Goal: Transaction & Acquisition: Subscribe to service/newsletter

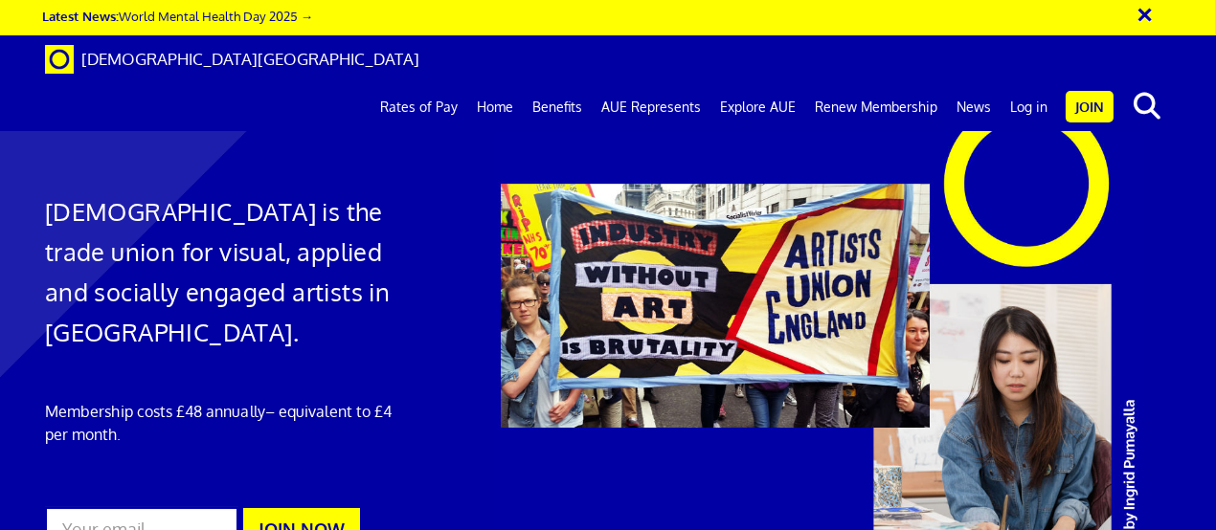
scroll to position [3255, 0]
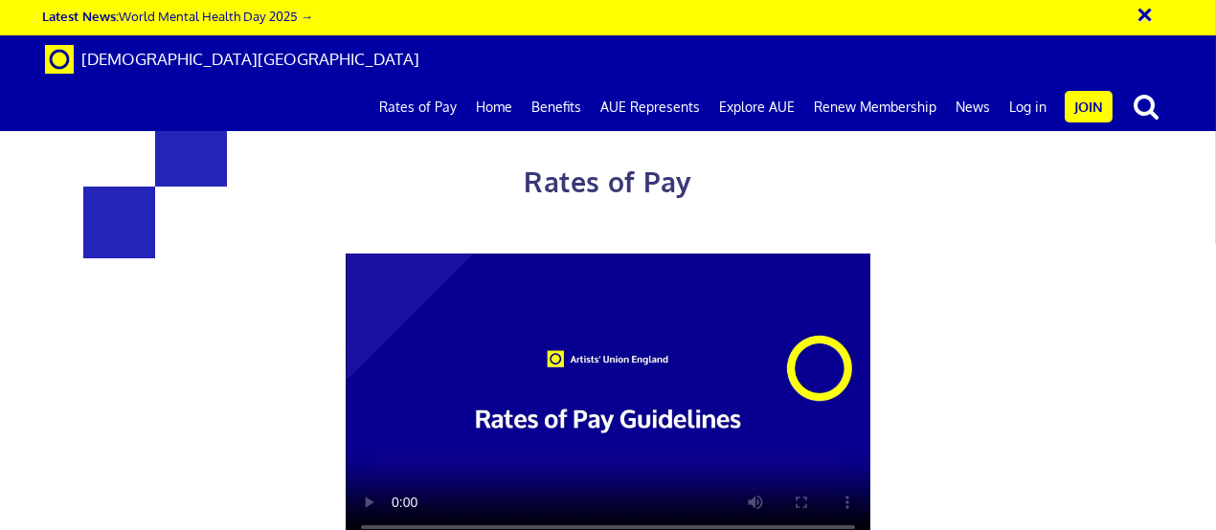
scroll to position [191, 0]
click at [731, 326] on video at bounding box center [608, 401] width 525 height 295
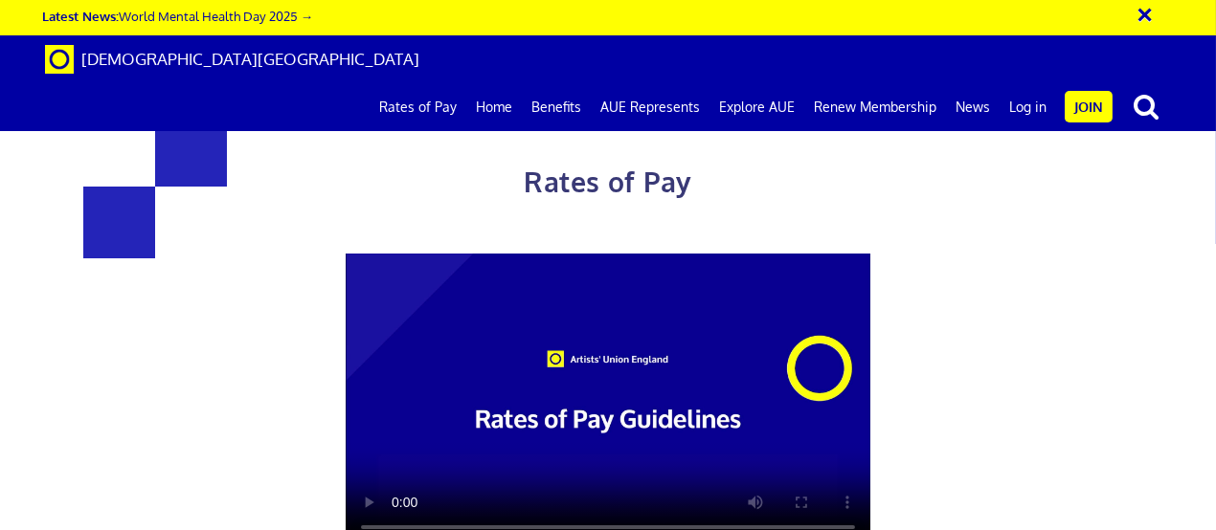
drag, startPoint x: 354, startPoint y: 206, endPoint x: 381, endPoint y: 216, distance: 28.8
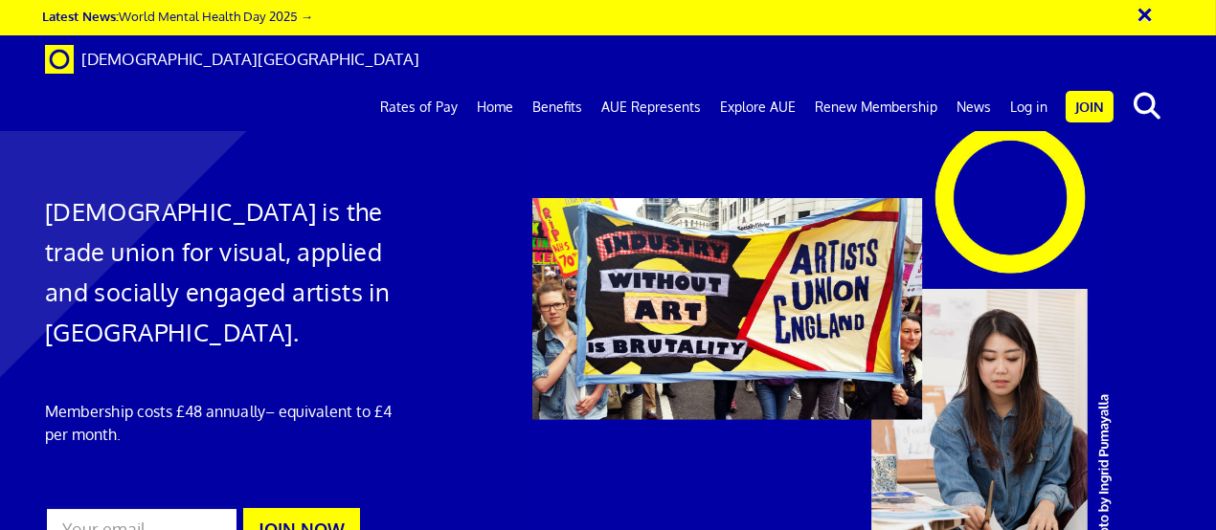
scroll to position [1038, 0]
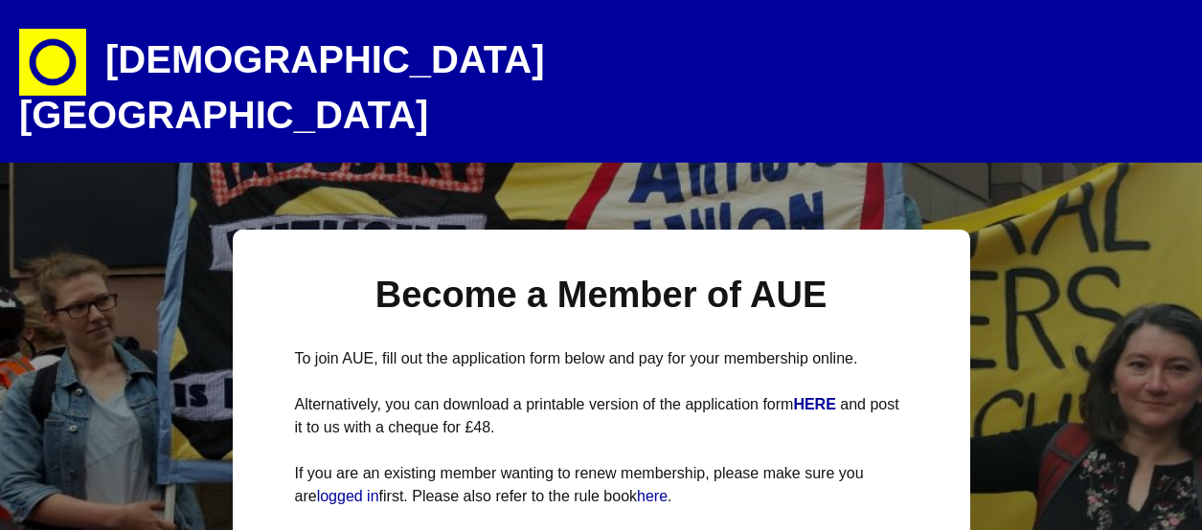
select select
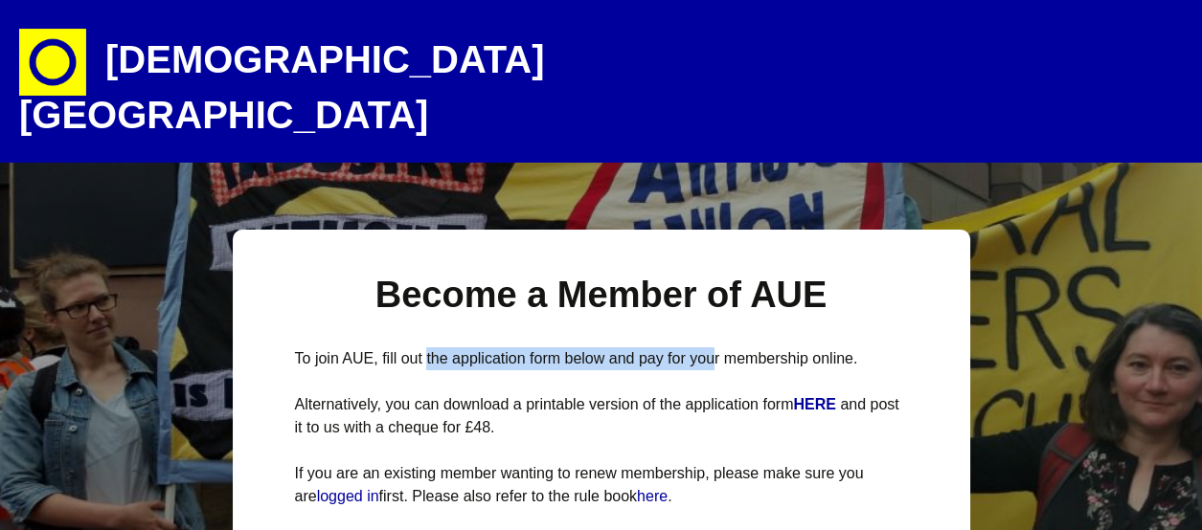
drag, startPoint x: 442, startPoint y: 318, endPoint x: 709, endPoint y: 315, distance: 267.1
click at [709, 348] on p "To join AUE, fill out the application form below and pay for your membership on…" at bounding box center [601, 359] width 613 height 23
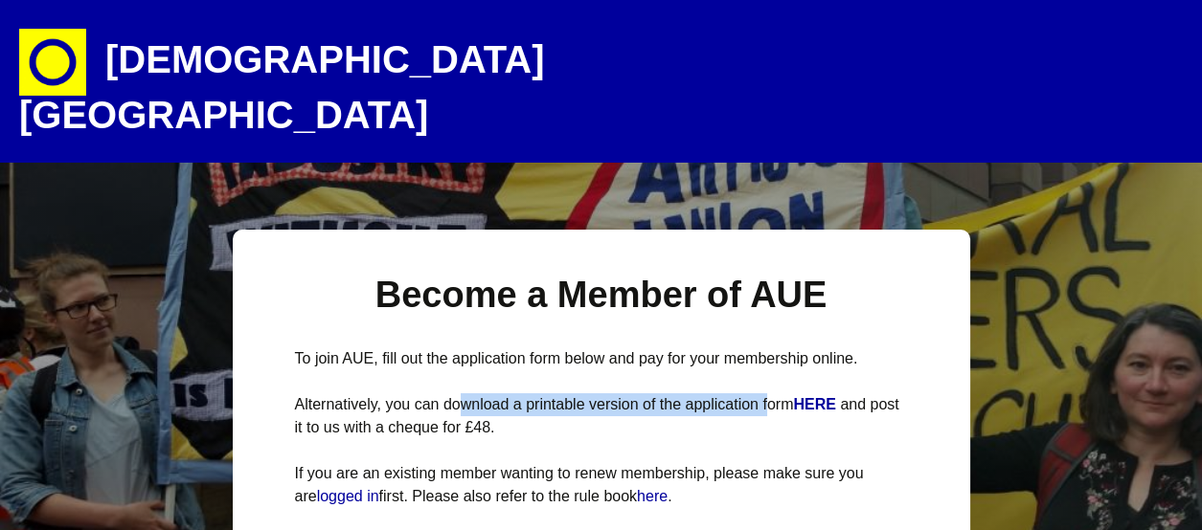
drag, startPoint x: 527, startPoint y: 355, endPoint x: 744, endPoint y: 360, distance: 217.4
click at [760, 393] on p "Alternatively, you can download a printable version of the application form HER…" at bounding box center [601, 416] width 613 height 46
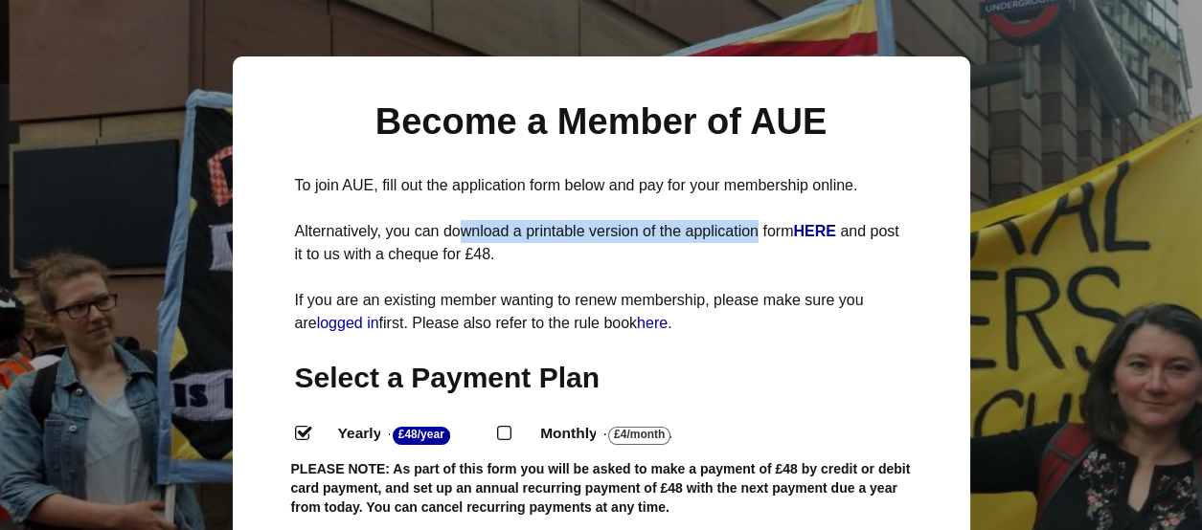
scroll to position [191, 0]
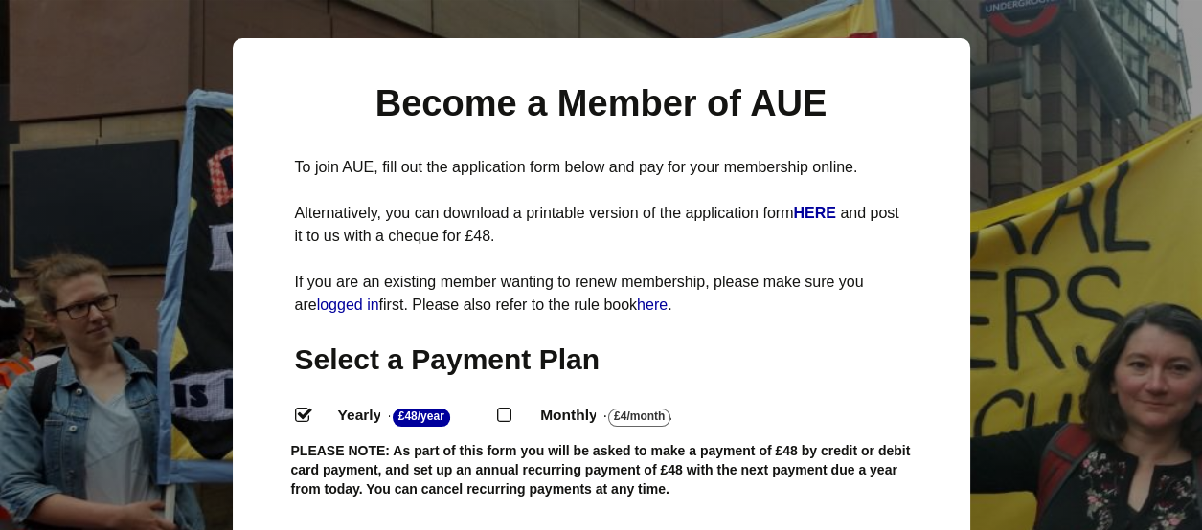
drag, startPoint x: 556, startPoint y: 409, endPoint x: 763, endPoint y: 416, distance: 206.9
click at [498, 416] on label "Yearly - £48/Year ." at bounding box center [409, 416] width 177 height 28
click at [307, 416] on input "Yearly - £48/Year ." at bounding box center [301, 414] width 12 height 12
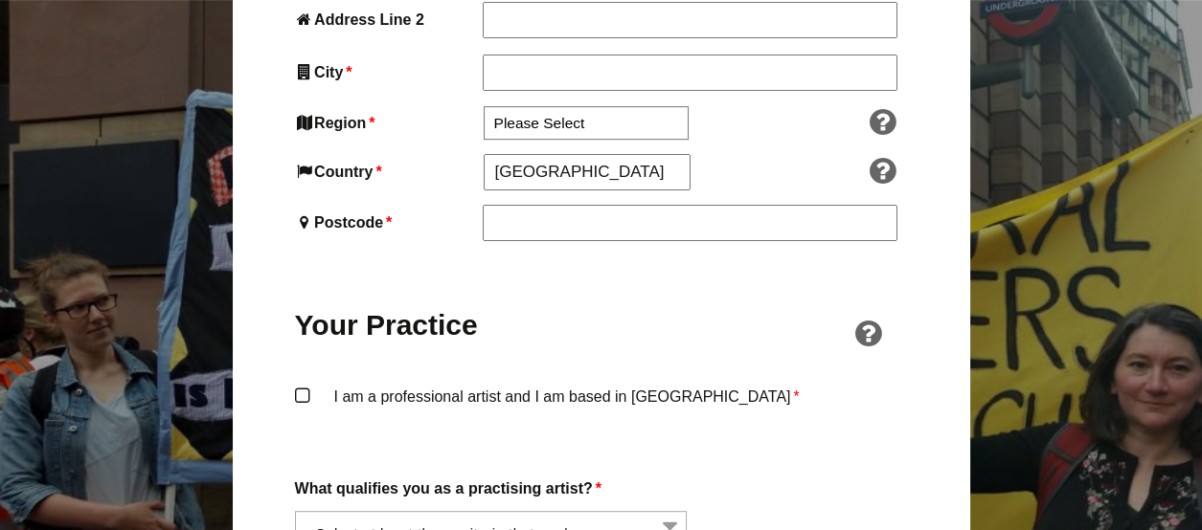
click at [478, 476] on label "What qualifies you as a practising artist? *" at bounding box center [601, 489] width 613 height 26
click at [296, 511] on select "I am regularly making and exhibiting artwork I have received professional grant…" at bounding box center [295, 522] width 1 height 23
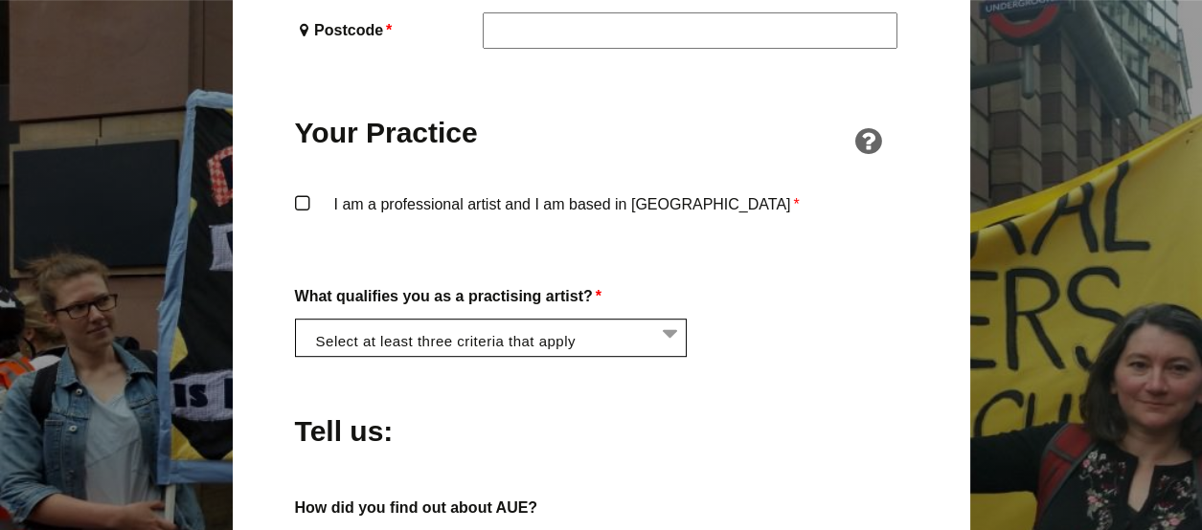
click at [478, 436] on div "About You Name * First * Last Email * Password * Phone * Date of Birth * Jan Fe…" at bounding box center [601, 172] width 613 height 1752
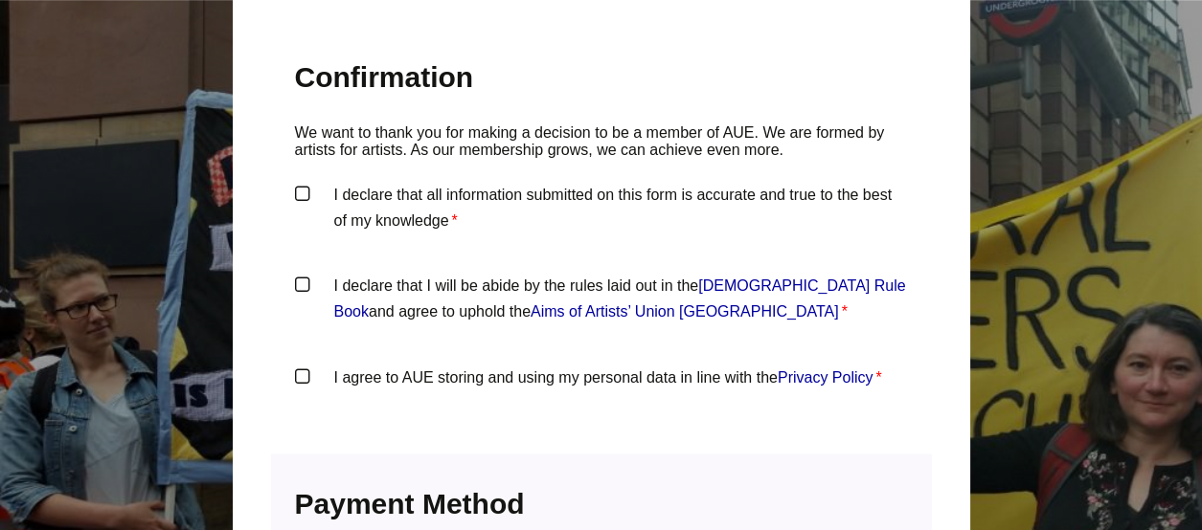
click at [478, 476] on h3 "Payment Information We accept all major credit cards" at bounding box center [601, 506] width 613 height 61
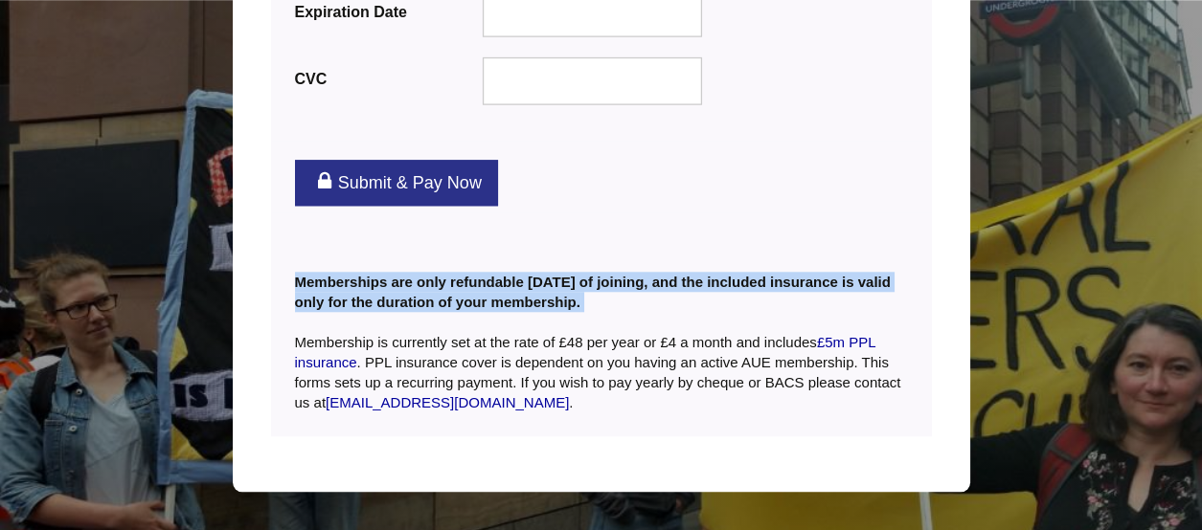
scroll to position [2675, 0]
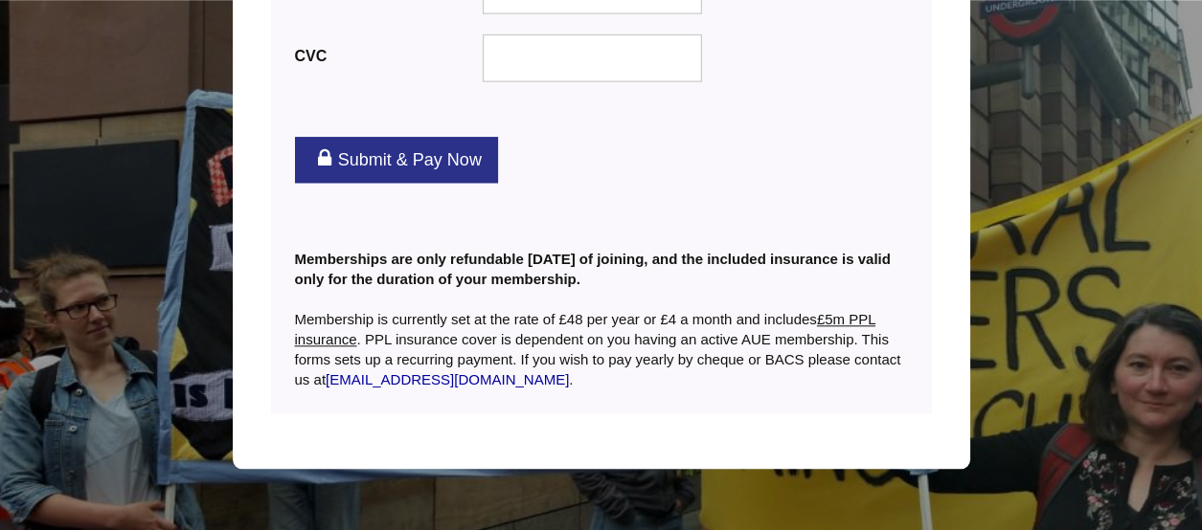
click at [854, 311] on link "£5m PPL insurance" at bounding box center [585, 329] width 580 height 36
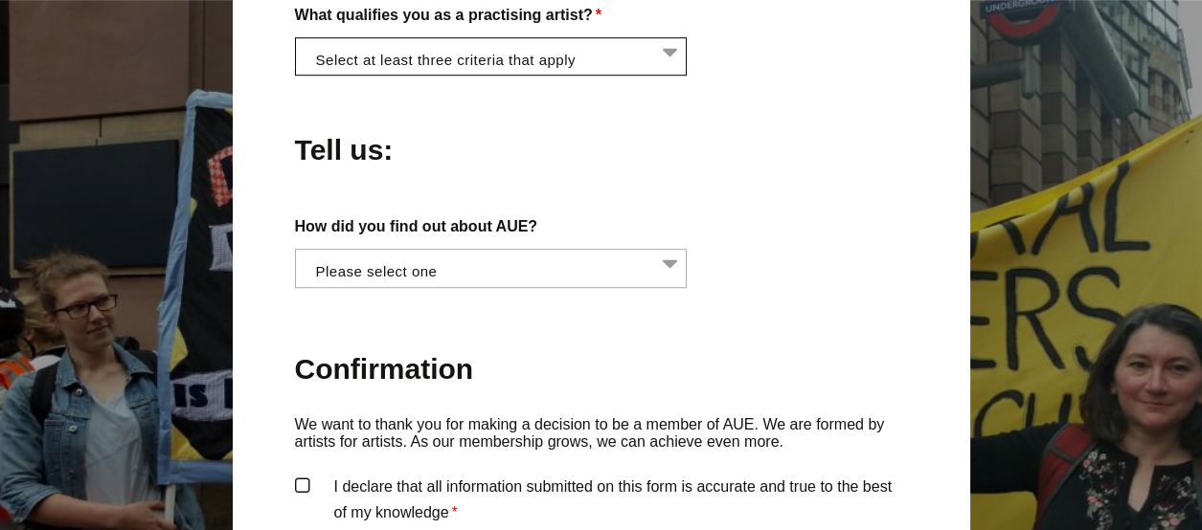
scroll to position [1047, 0]
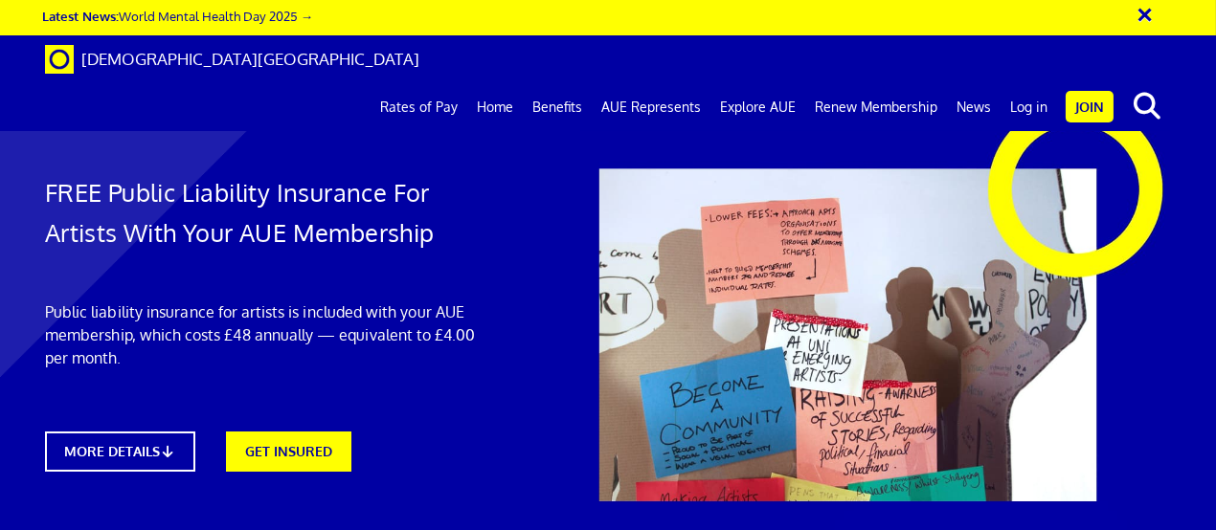
scroll to position [0, 3]
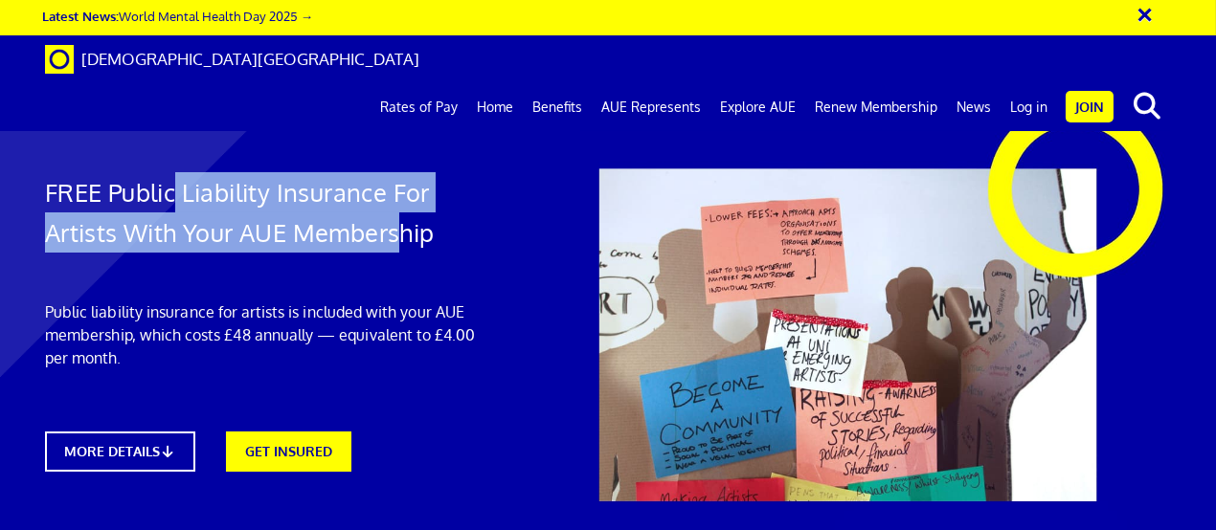
drag, startPoint x: 173, startPoint y: 196, endPoint x: 306, endPoint y: 224, distance: 135.9
click at [306, 224] on h1 "FREE Public Liability Insurance For Artists With Your AUE Membership" at bounding box center [271, 212] width 453 height 80
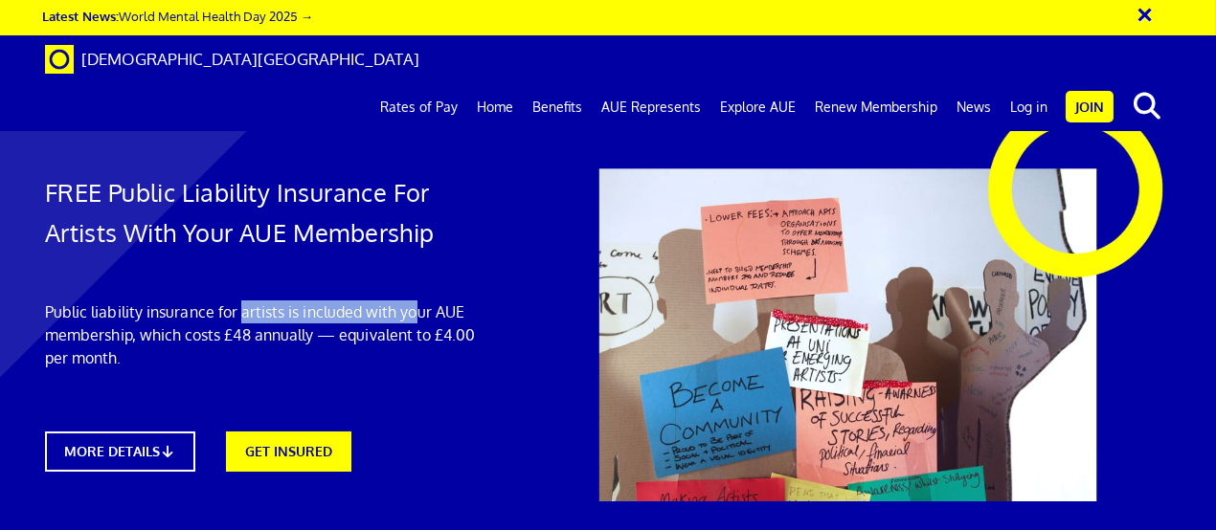
drag, startPoint x: 242, startPoint y: 304, endPoint x: 397, endPoint y: 309, distance: 155.2
click at [401, 309] on p "Public liability insurance for artists is included with your AUE membership, wh…" at bounding box center [271, 335] width 453 height 69
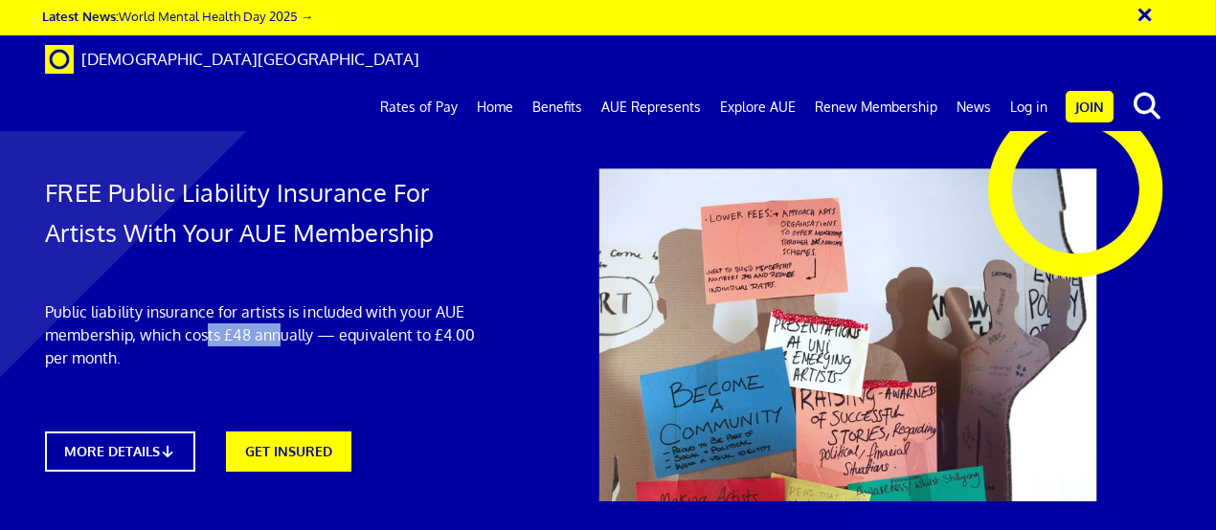
drag, startPoint x: 257, startPoint y: 326, endPoint x: 208, endPoint y: 326, distance: 48.8
click at [208, 326] on p "Public liability insurance for artists is included with your AUE membership, wh…" at bounding box center [271, 335] width 453 height 69
drag, startPoint x: 881, startPoint y: 324, endPoint x: 932, endPoint y: 336, distance: 52.2
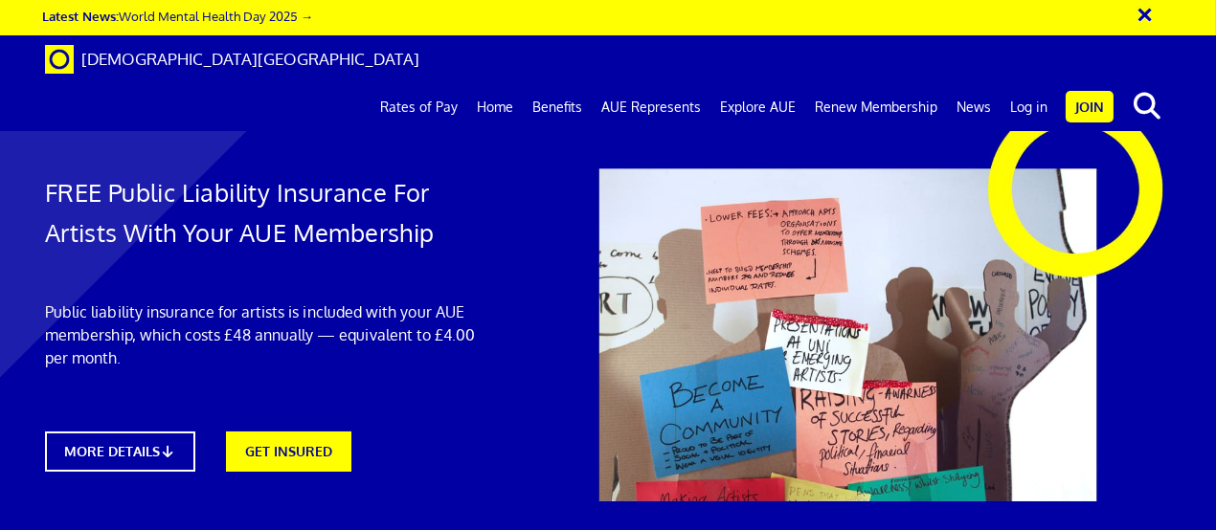
scroll to position [1627, 0]
drag, startPoint x: 627, startPoint y: 180, endPoint x: 766, endPoint y: 278, distance: 169.7
